Goal: Check status: Check status

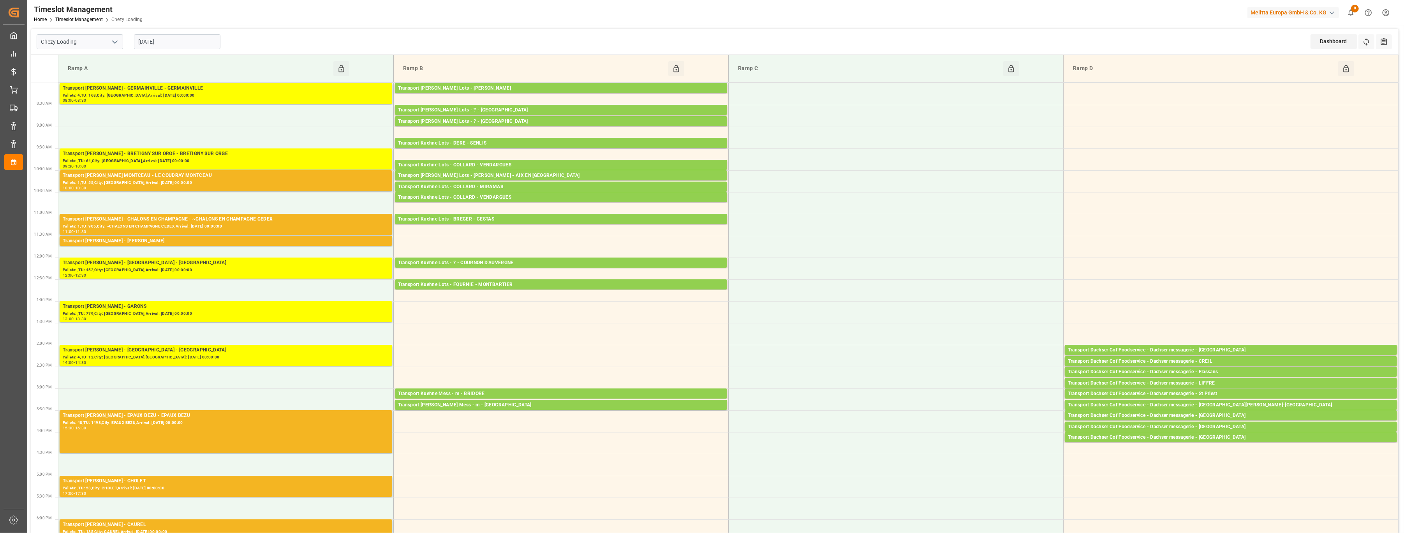
click at [115, 43] on polyline "open menu" at bounding box center [115, 42] width 5 height 2
click at [95, 71] on div "Chezy Unloading" at bounding box center [80, 77] width 86 height 18
type input "Chezy Unloading"
